Goal: Information Seeking & Learning: Find specific page/section

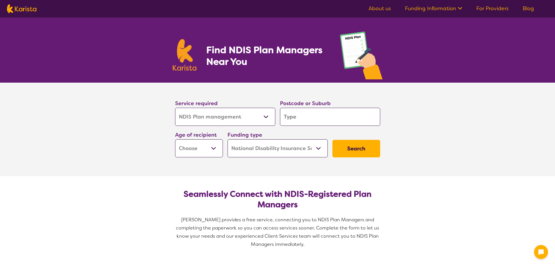
select select "NDIS Plan management"
select select "NDIS"
select select "NDIS Plan management"
select select "NDIS"
type input "2"
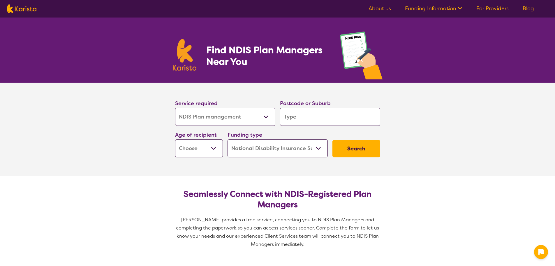
type input "2"
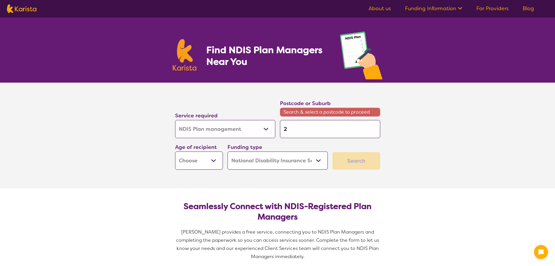
type input "28"
type input "283"
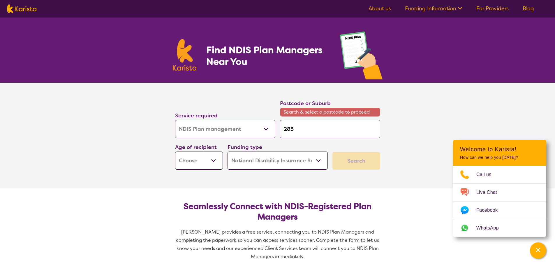
type input "2830"
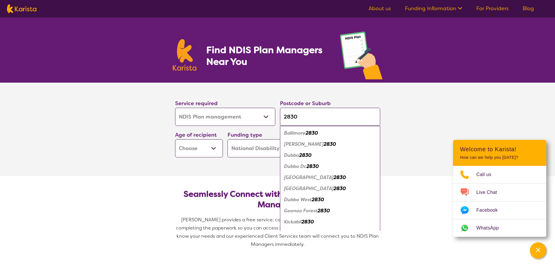
click at [333, 140] on button "Search" at bounding box center [357, 148] width 48 height 17
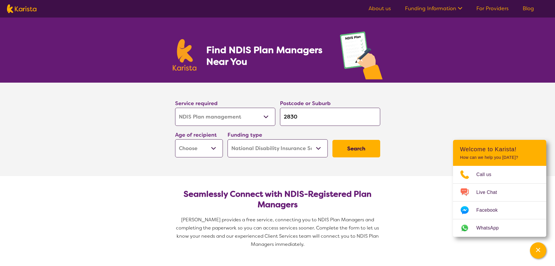
click at [323, 115] on input "2830" at bounding box center [330, 117] width 100 height 18
type input "283"
type input "28"
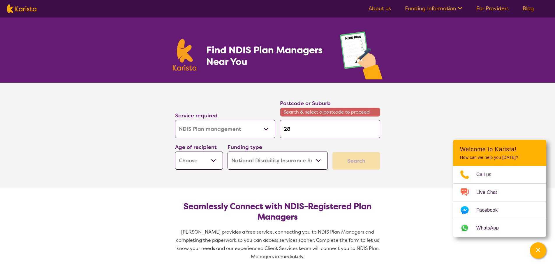
type input "2"
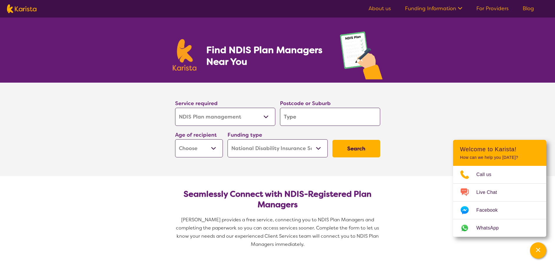
type input "D"
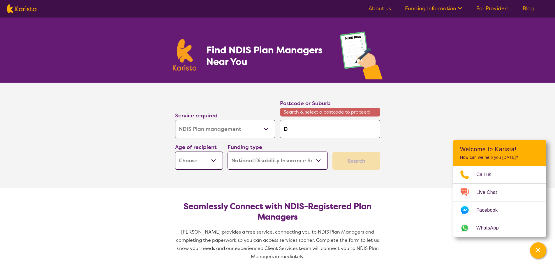
type input "Du"
type input "Dub"
type input "Dubb"
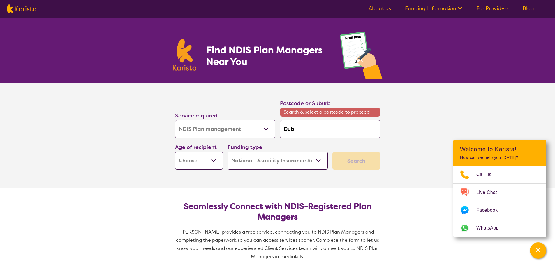
type input "Dubb"
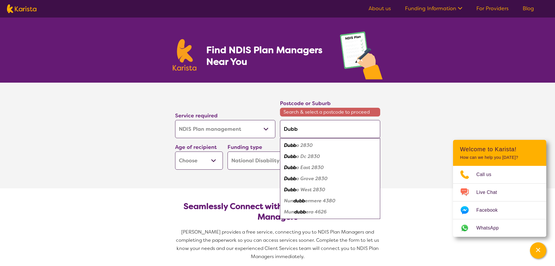
type input "Dubbo"
click at [309, 146] on em "2830" at bounding box center [305, 145] width 12 height 6
type input "2830"
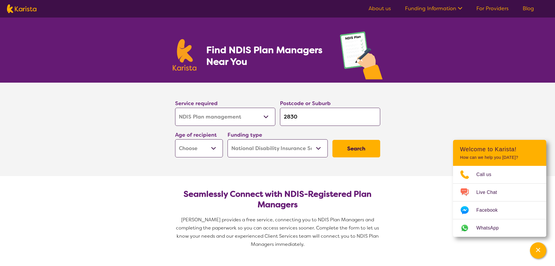
click at [350, 148] on button "Search" at bounding box center [357, 148] width 48 height 17
click at [215, 146] on select "Early Childhood - 0 to 9 Child - 10 to 11 Adolescent - 12 to 17 Adult - 18 to 6…" at bounding box center [199, 148] width 48 height 18
select select "AD"
click at [175, 139] on select "Early Childhood - 0 to 9 Child - 10 to 11 Adolescent - 12 to 17 Adult - 18 to 6…" at bounding box center [199, 148] width 48 height 18
select select "AD"
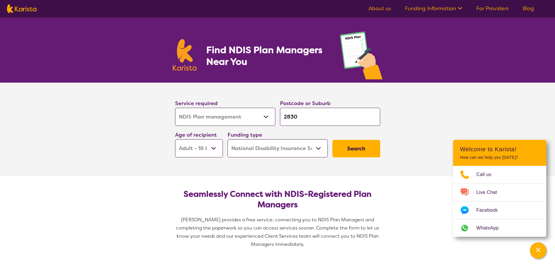
click at [353, 145] on button "Search" at bounding box center [357, 148] width 48 height 17
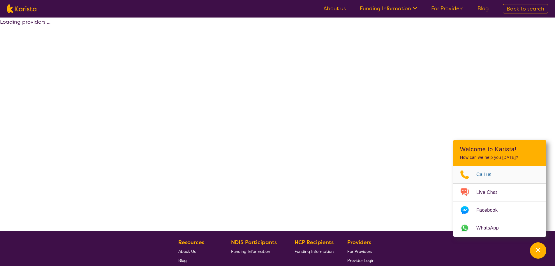
select select "by_score"
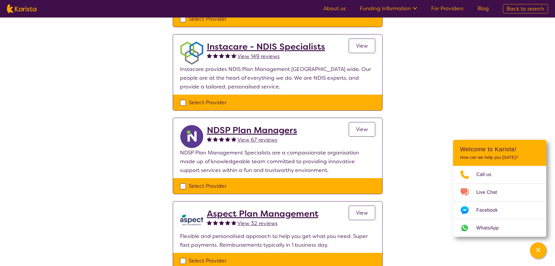
scroll to position [204, 0]
